Goal: Information Seeking & Learning: Understand process/instructions

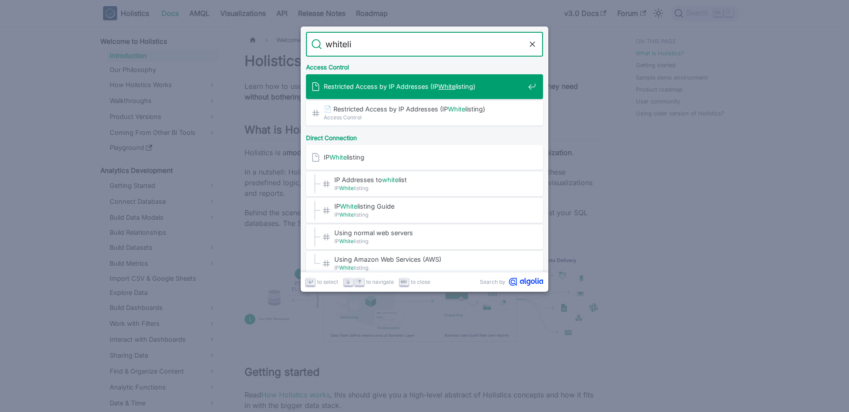
type input "whitelis"
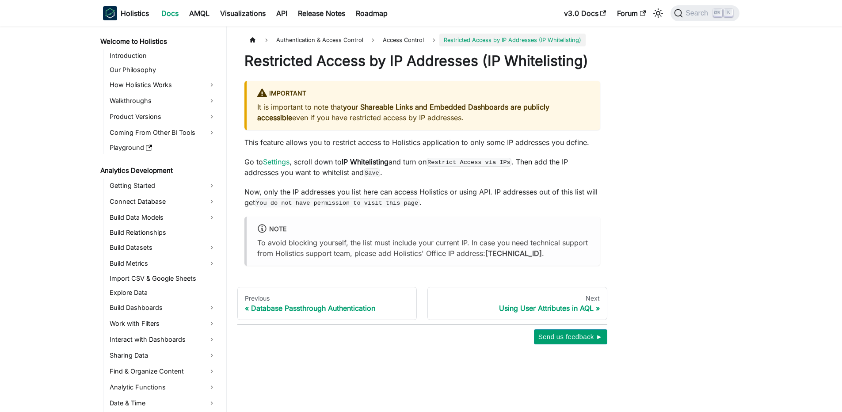
scroll to position [356, 0]
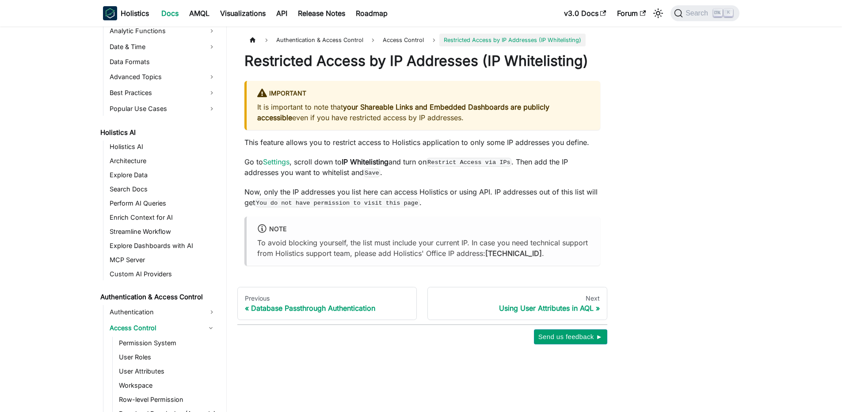
click at [438, 178] on p "Go to Settings , scroll down to IP Whitelisting and turn on Restrict Access via…" at bounding box center [422, 166] width 356 height 21
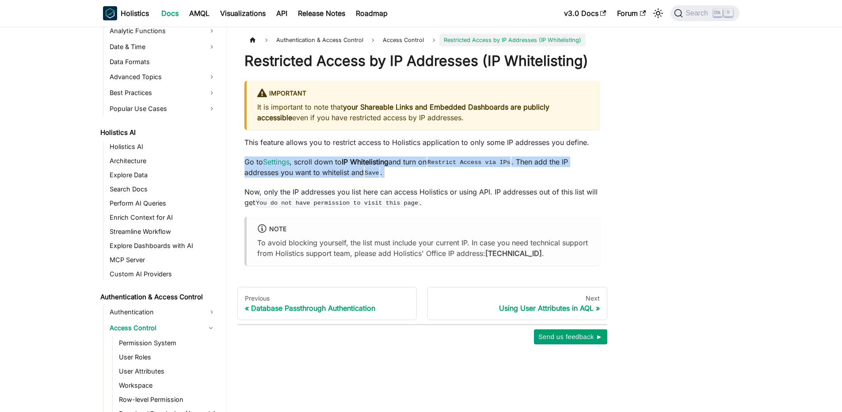
click at [438, 178] on p "Go to Settings , scroll down to IP Whitelisting and turn on Restrict Access via…" at bounding box center [422, 166] width 356 height 21
click at [440, 178] on p "Go to Settings , scroll down to IP Whitelisting and turn on Restrict Access via…" at bounding box center [422, 166] width 356 height 21
click at [439, 178] on p "Go to Settings , scroll down to IP Whitelisting and turn on Restrict Access via…" at bounding box center [422, 166] width 356 height 21
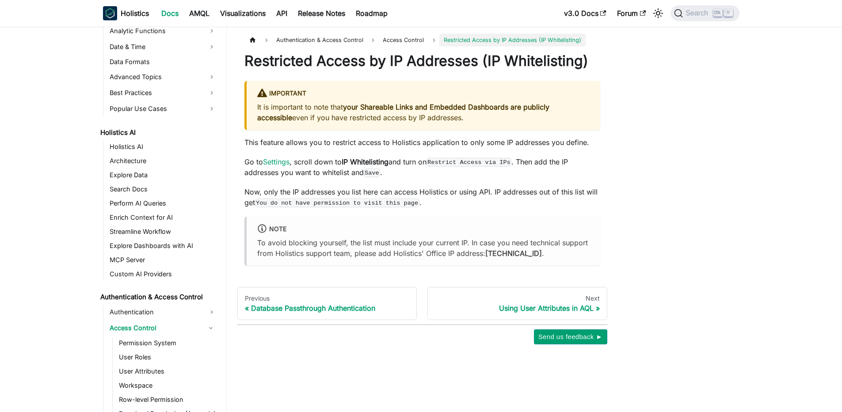
click at [439, 178] on p "Go to Settings , scroll down to IP Whitelisting and turn on Restrict Access via…" at bounding box center [422, 166] width 356 height 21
click at [434, 122] on strong "your Shareable Links and Embedded Dashboards are publicly accessible" at bounding box center [403, 112] width 292 height 19
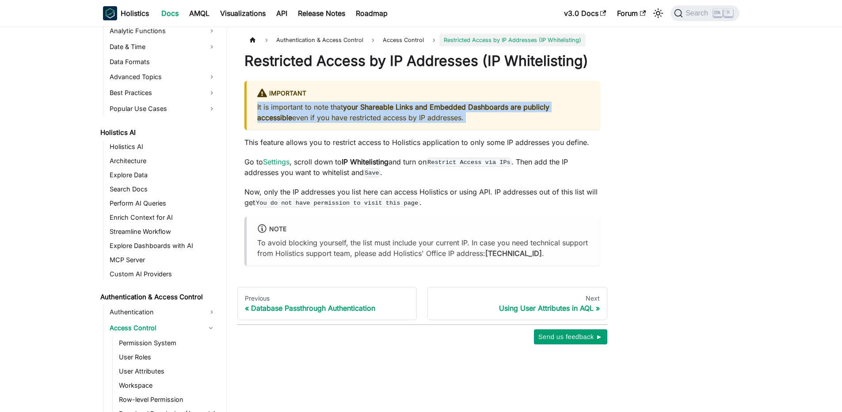
click at [415, 121] on strong "your Shareable Links and Embedded Dashboards are publicly accessible" at bounding box center [403, 112] width 292 height 19
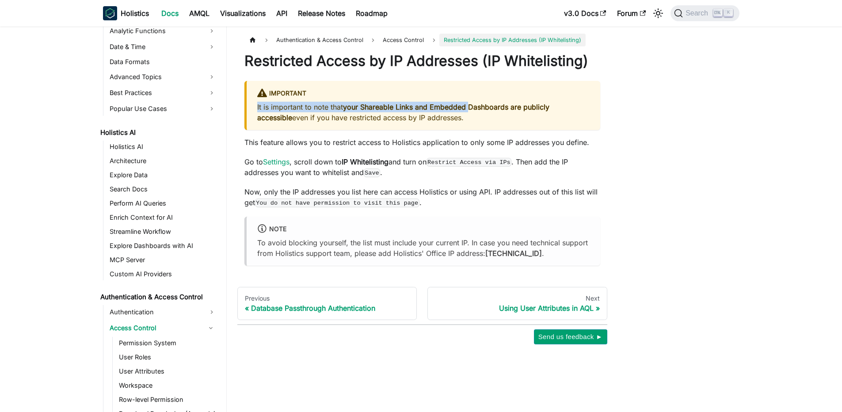
drag, startPoint x: 372, startPoint y: 118, endPoint x: 482, endPoint y: 126, distance: 110.3
click at [482, 126] on div "Important It is important to note that your Shareable Links and Embedded Dashbo…" at bounding box center [422, 105] width 356 height 49
click at [482, 122] on strong "your Shareable Links and Embedded Dashboards are publicly accessible" at bounding box center [403, 112] width 292 height 19
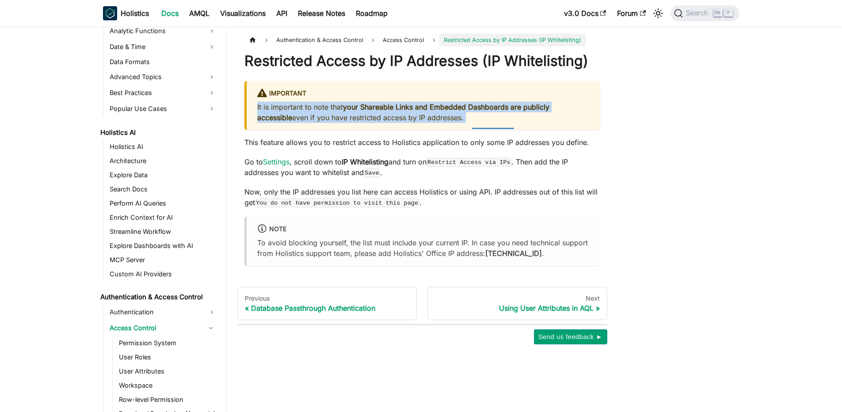
click at [482, 122] on strong "your Shareable Links and Embedded Dashboards are publicly accessible" at bounding box center [403, 112] width 292 height 19
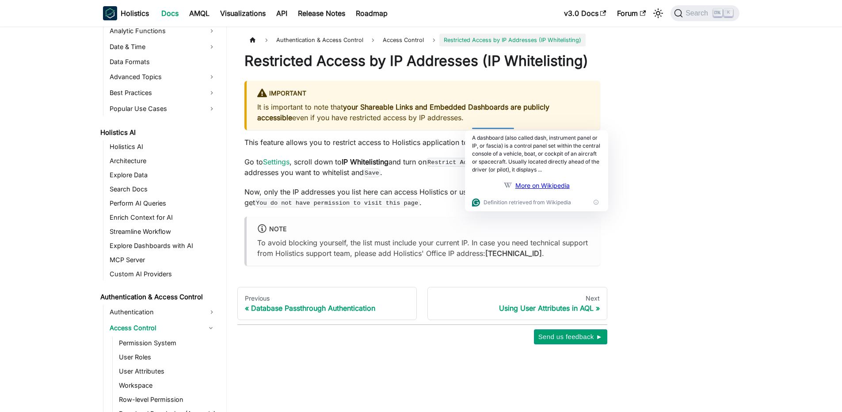
click at [319, 170] on div "Restricted Access by IP Addresses (IP Whitelisting) Important It is important t…" at bounding box center [422, 158] width 356 height 213
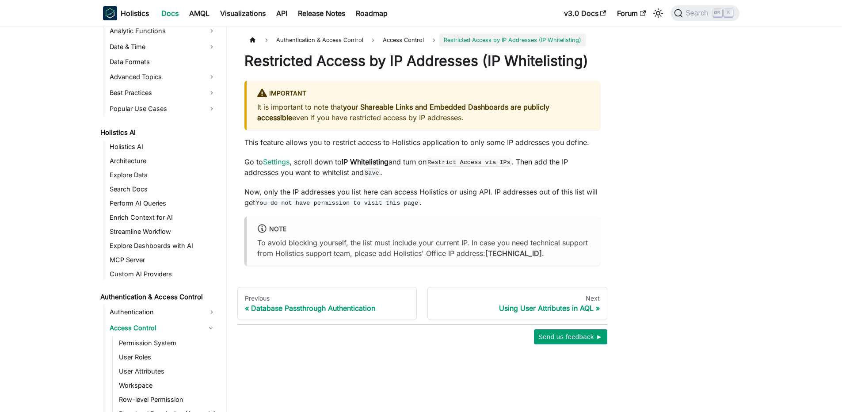
click at [338, 153] on div "Restricted Access by IP Addresses (IP Whitelisting) Important It is important t…" at bounding box center [422, 158] width 356 height 213
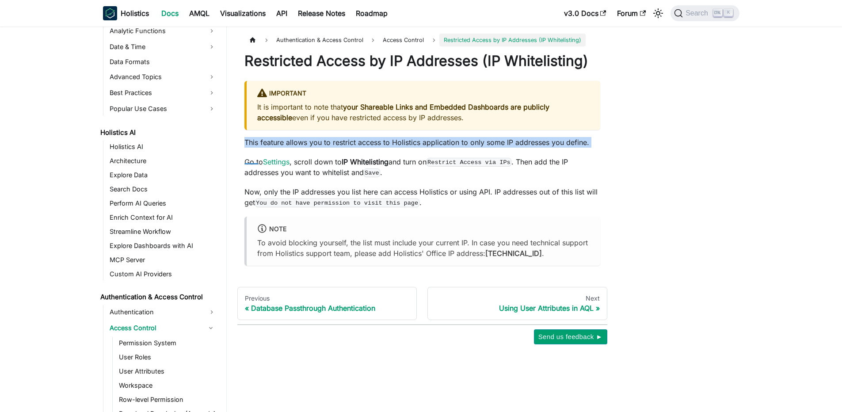
click at [338, 153] on div "Restricted Access by IP Addresses (IP Whitelisting) Important It is important t…" at bounding box center [422, 158] width 356 height 213
click at [324, 148] on p "This feature allows you to restrict access to Holistics application to only som…" at bounding box center [422, 142] width 356 height 11
click at [287, 148] on p "This feature allows you to restrict access to Holistics application to only som…" at bounding box center [422, 142] width 356 height 11
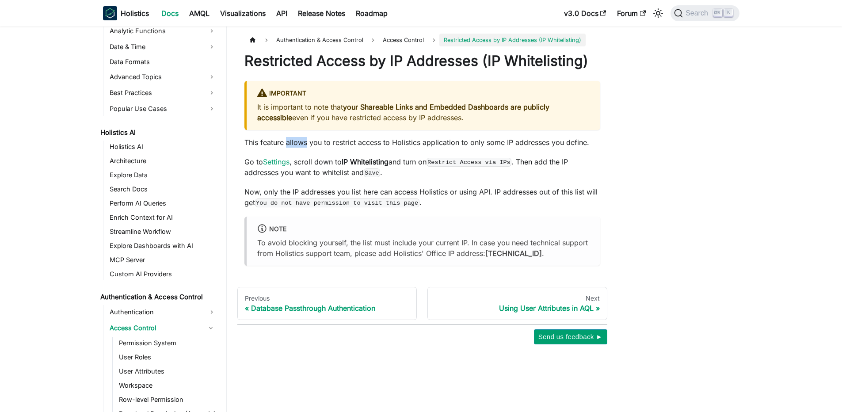
click at [287, 148] on p "This feature allows you to restrict access to Holistics application to only som…" at bounding box center [422, 142] width 356 height 11
click at [273, 148] on p "This feature allows you to restrict access to Holistics application to only som…" at bounding box center [422, 142] width 356 height 11
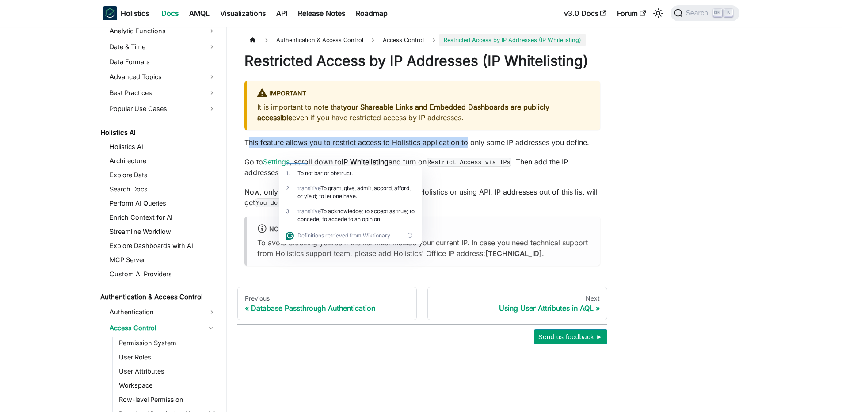
drag, startPoint x: 247, startPoint y: 160, endPoint x: 465, endPoint y: 160, distance: 218.3
click at [465, 148] on p "This feature allows you to restrict access to Holistics application to only som…" at bounding box center [422, 142] width 356 height 11
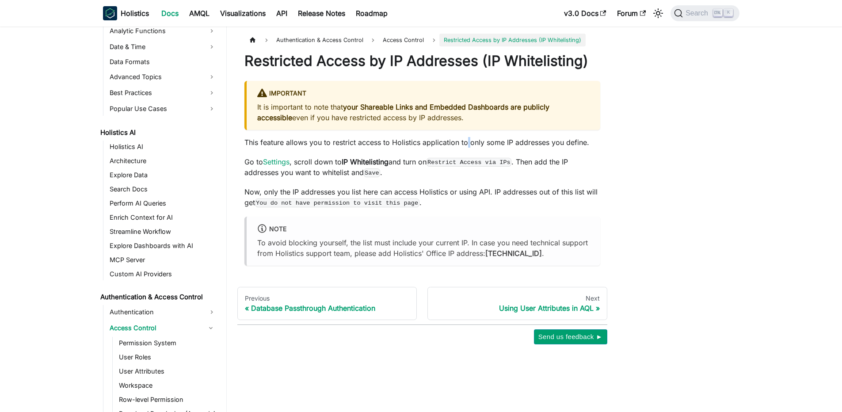
click at [465, 148] on p "This feature allows you to restrict access to Holistics application to only som…" at bounding box center [422, 142] width 356 height 11
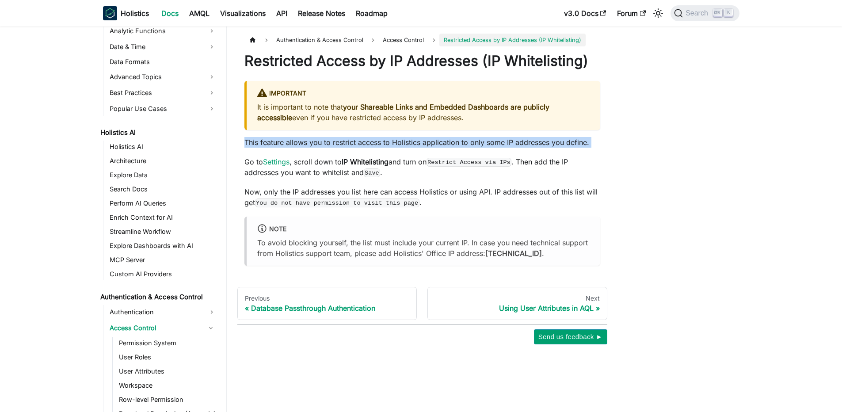
click at [465, 148] on p "This feature allows you to restrict access to Holistics application to only som…" at bounding box center [422, 142] width 356 height 11
click at [414, 148] on p "This feature allows you to restrict access to Holistics application to only som…" at bounding box center [422, 142] width 356 height 11
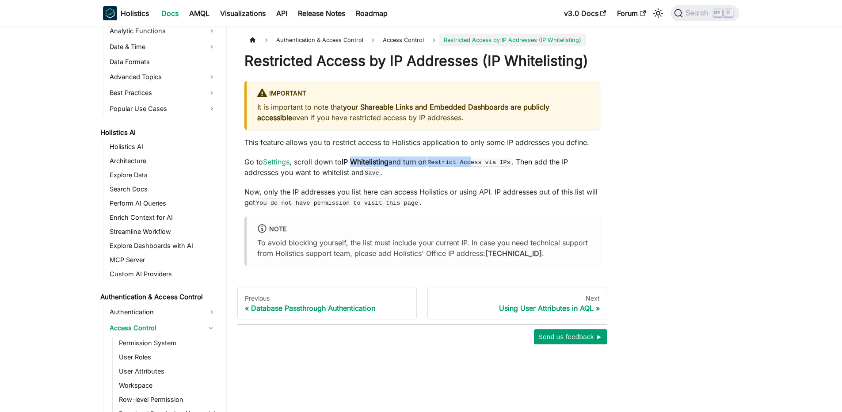
drag, startPoint x: 354, startPoint y: 176, endPoint x: 480, endPoint y: 179, distance: 125.5
click at [480, 178] on p "Go to Settings , scroll down to IP Whitelisting and turn on Restrict Access via…" at bounding box center [422, 166] width 356 height 21
click at [480, 167] on code "Restrict Access via IPs" at bounding box center [468, 162] width 85 height 9
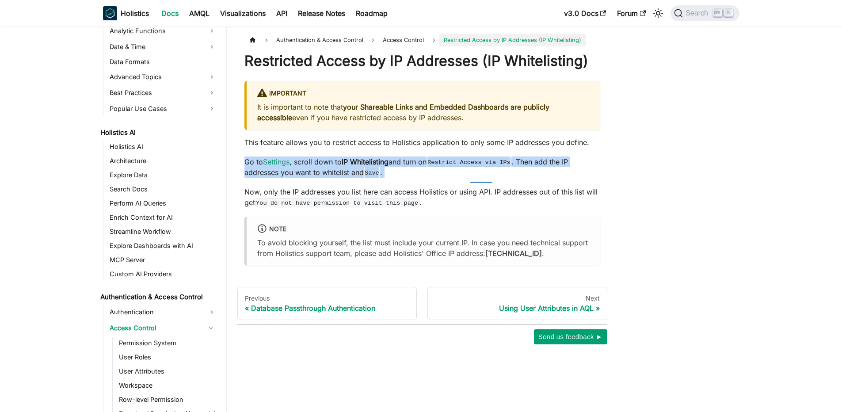
click at [448, 167] on code "Restrict Access via IPs" at bounding box center [468, 162] width 85 height 9
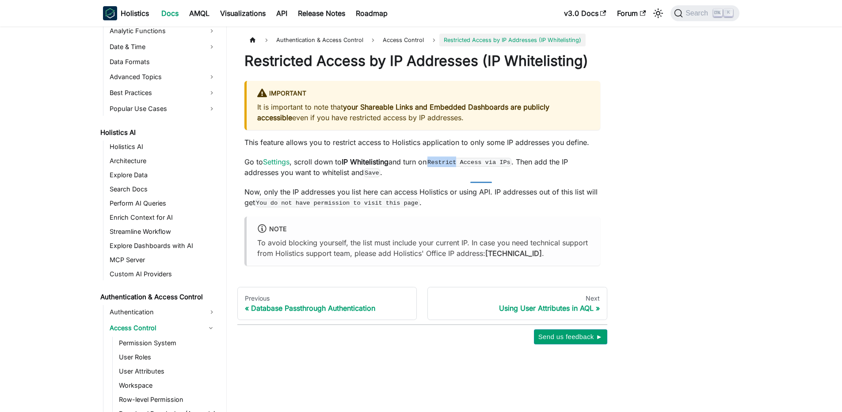
click at [448, 167] on code "Restrict Access via IPs" at bounding box center [468, 162] width 85 height 9
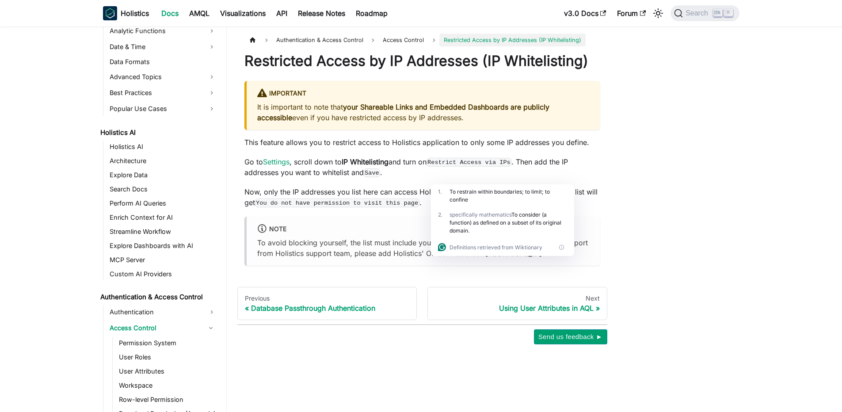
click at [355, 259] on p "To avoid blocking yourself, the list must include your current IP. In case you …" at bounding box center [423, 247] width 332 height 21
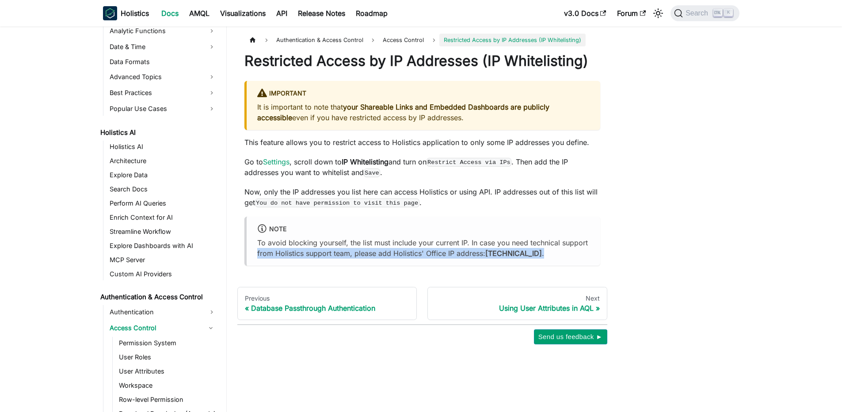
drag, startPoint x: 249, startPoint y: 270, endPoint x: 476, endPoint y: 276, distance: 226.8
click at [476, 266] on div "note To avoid blocking yourself, the list must include your current IP. In case…" at bounding box center [422, 241] width 356 height 49
drag, startPoint x: 448, startPoint y: 267, endPoint x: 423, endPoint y: 270, distance: 24.9
click at [448, 259] on p "To avoid blocking yourself, the list must include your current IP. In case you …" at bounding box center [423, 247] width 332 height 21
click at [357, 259] on p "To avoid blocking yourself, the list must include your current IP. In case you …" at bounding box center [423, 247] width 332 height 21
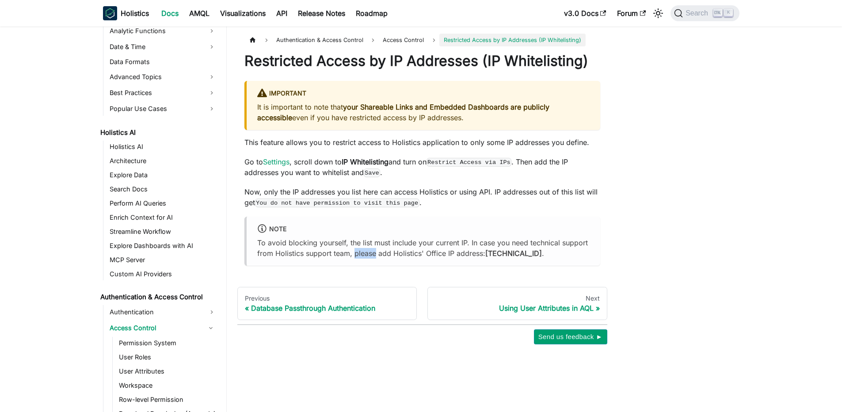
click at [357, 259] on p "To avoid blocking yourself, the list must include your current IP. In case you …" at bounding box center [423, 247] width 332 height 21
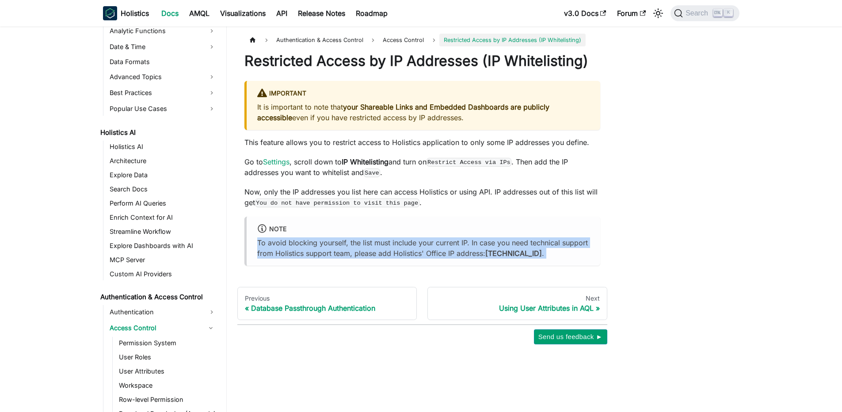
click at [357, 259] on p "To avoid blocking yourself, the list must include your current IP. In case you …" at bounding box center [423, 247] width 332 height 21
click at [314, 259] on p "To avoid blocking yourself, the list must include your current IP. In case you …" at bounding box center [423, 247] width 332 height 21
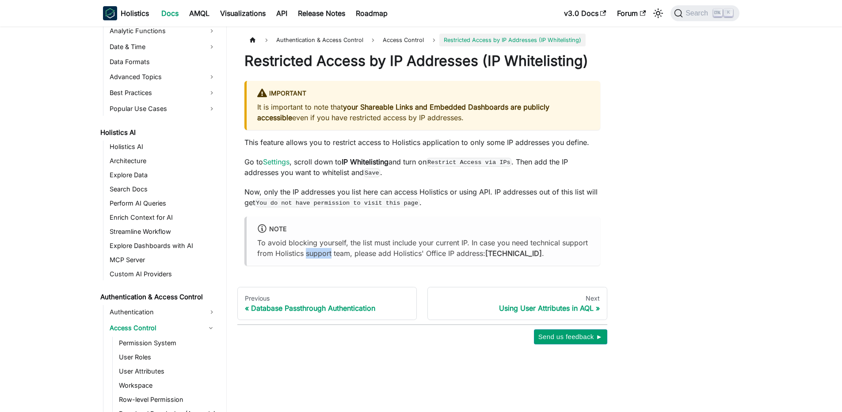
click at [314, 259] on p "To avoid blocking yourself, the list must include your current IP. In case you …" at bounding box center [423, 247] width 332 height 21
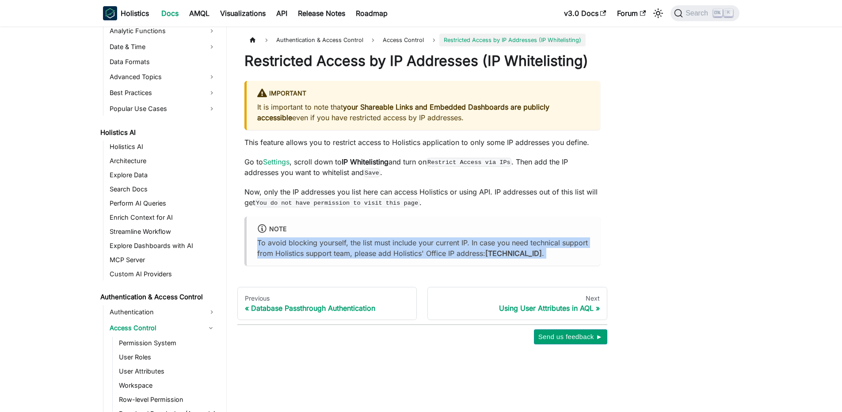
click at [314, 259] on p "To avoid blocking yourself, the list must include your current IP. In case you …" at bounding box center [423, 247] width 332 height 21
click at [238, 266] on article "Authentication & Access Control Access Control Restricted Access by IP Addresse…" at bounding box center [422, 150] width 370 height 232
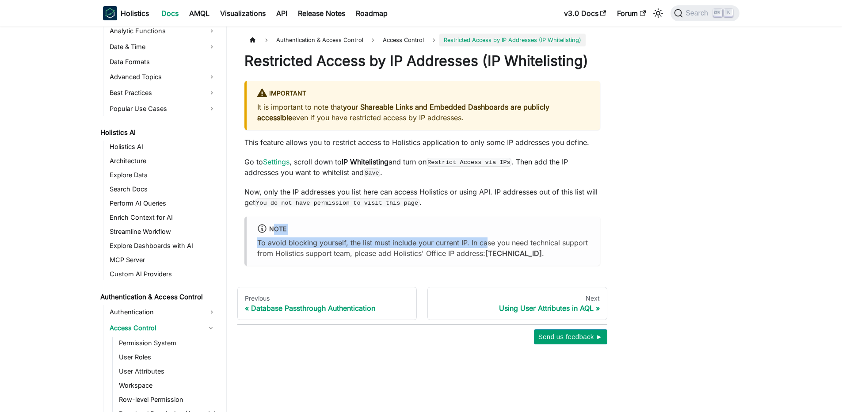
drag, startPoint x: 272, startPoint y: 247, endPoint x: 486, endPoint y: 258, distance: 214.2
click at [486, 258] on div "note To avoid blocking yourself, the list must include your current IP. In case…" at bounding box center [422, 241] width 356 height 49
click at [486, 258] on p "To avoid blocking yourself, the list must include your current IP. In case you …" at bounding box center [423, 247] width 332 height 21
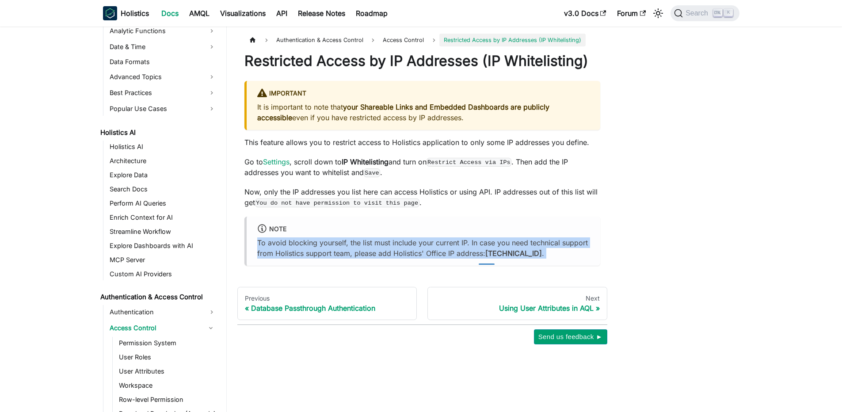
click at [486, 258] on p "To avoid blocking yourself, the list must include your current IP. In case you …" at bounding box center [423, 247] width 332 height 21
